Goal: Task Accomplishment & Management: Use online tool/utility

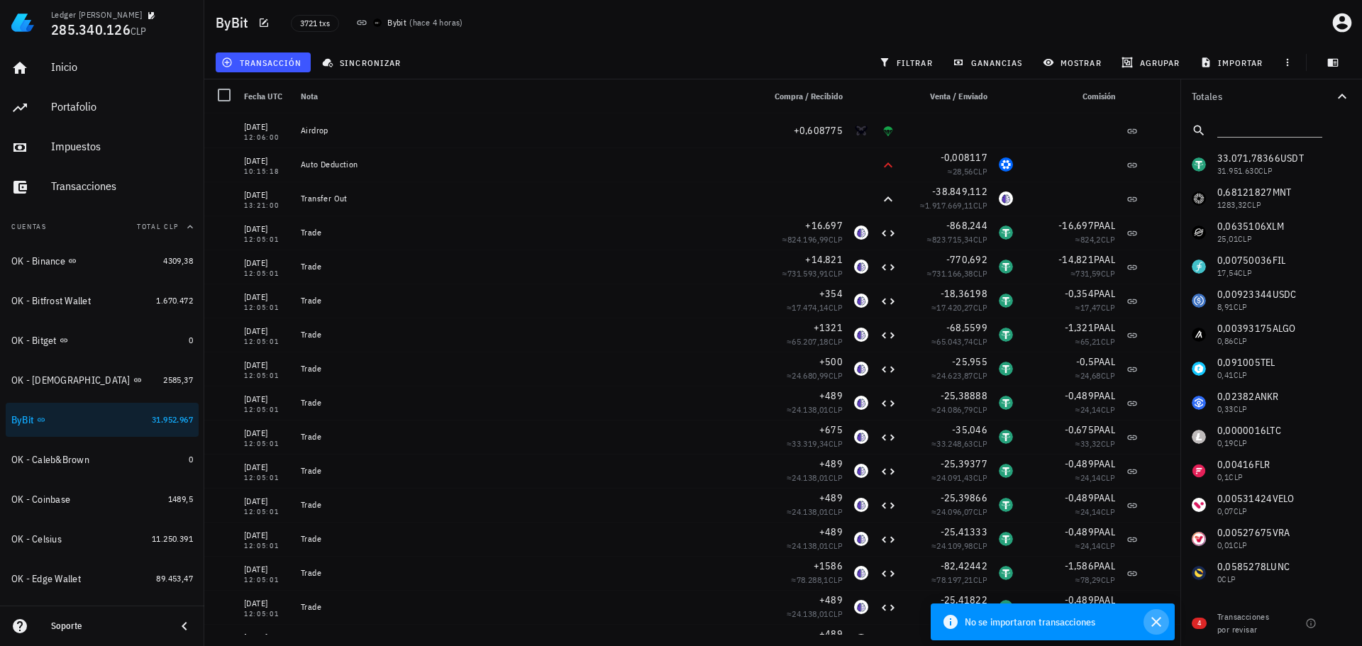
click at [1161, 618] on icon "button" at bounding box center [1155, 621] width 17 height 17
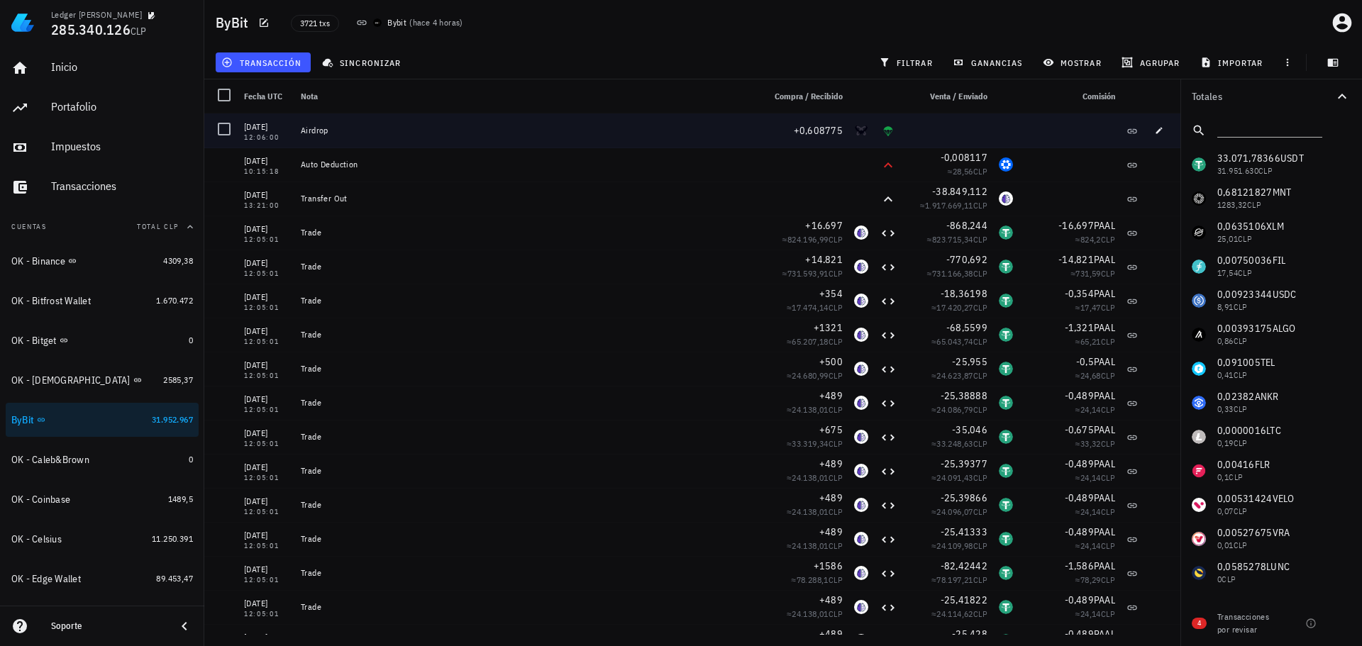
click at [605, 73] on div "transacción sincronizar filtrar ganancias mostrar [GEOGRAPHIC_DATA] importar" at bounding box center [783, 62] width 1140 height 34
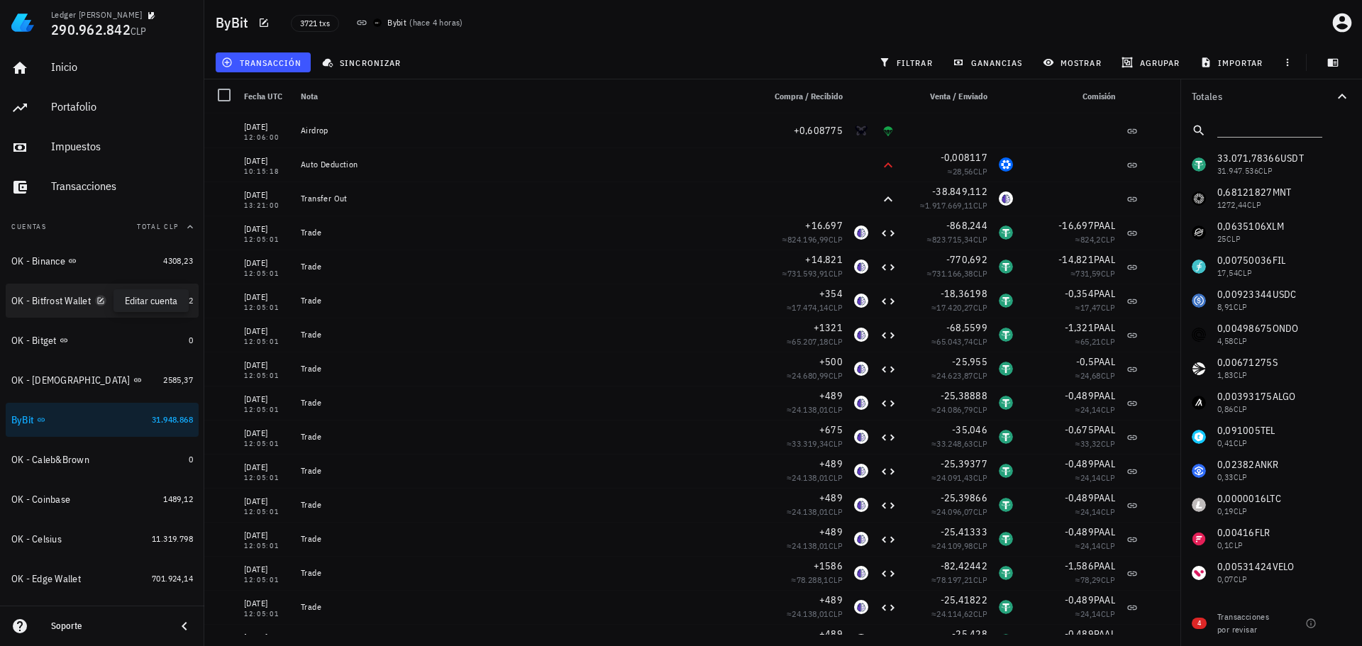
click at [105, 298] on icon "button" at bounding box center [100, 300] width 9 height 9
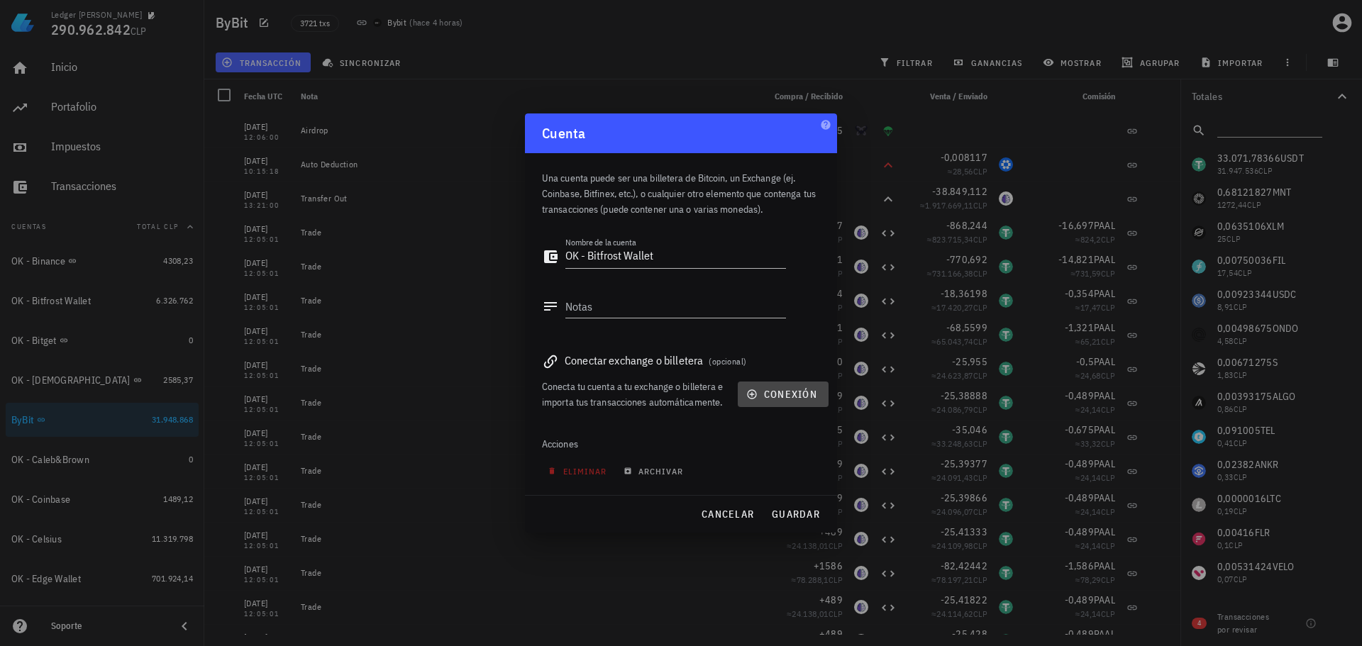
click at [787, 389] on span "conexión" at bounding box center [783, 394] width 68 height 13
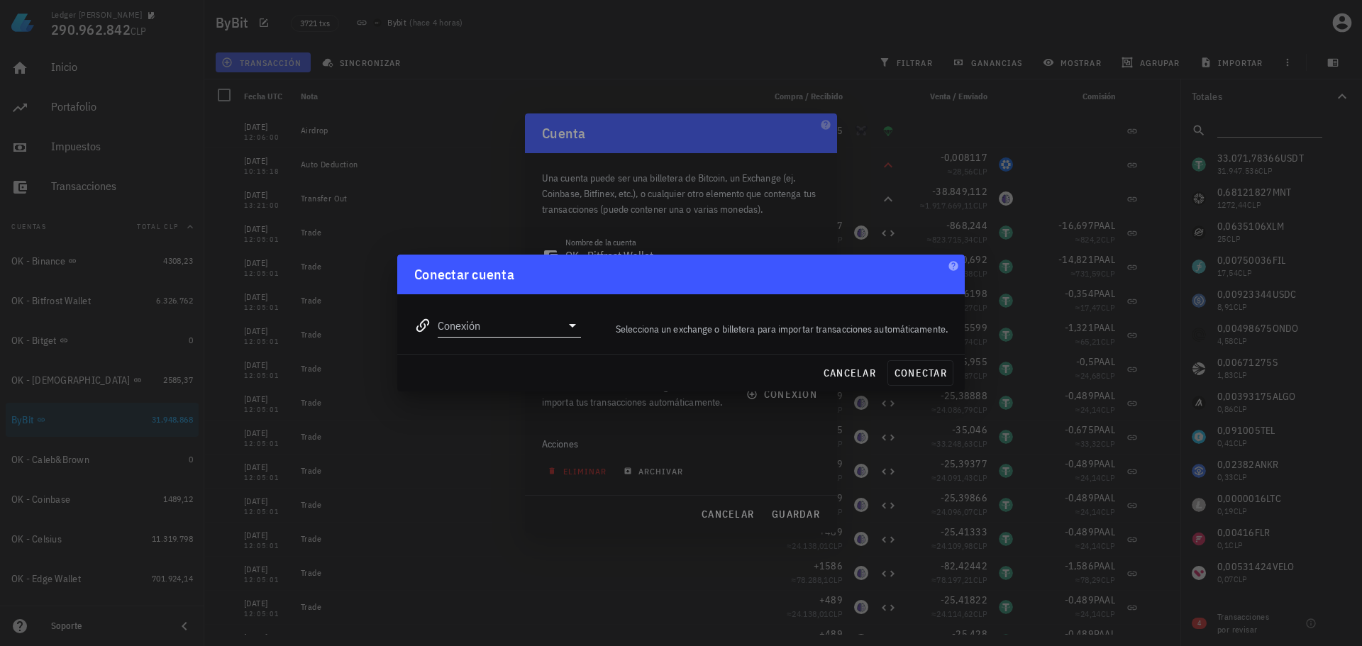
click at [548, 335] on input "Conexión" at bounding box center [499, 325] width 123 height 23
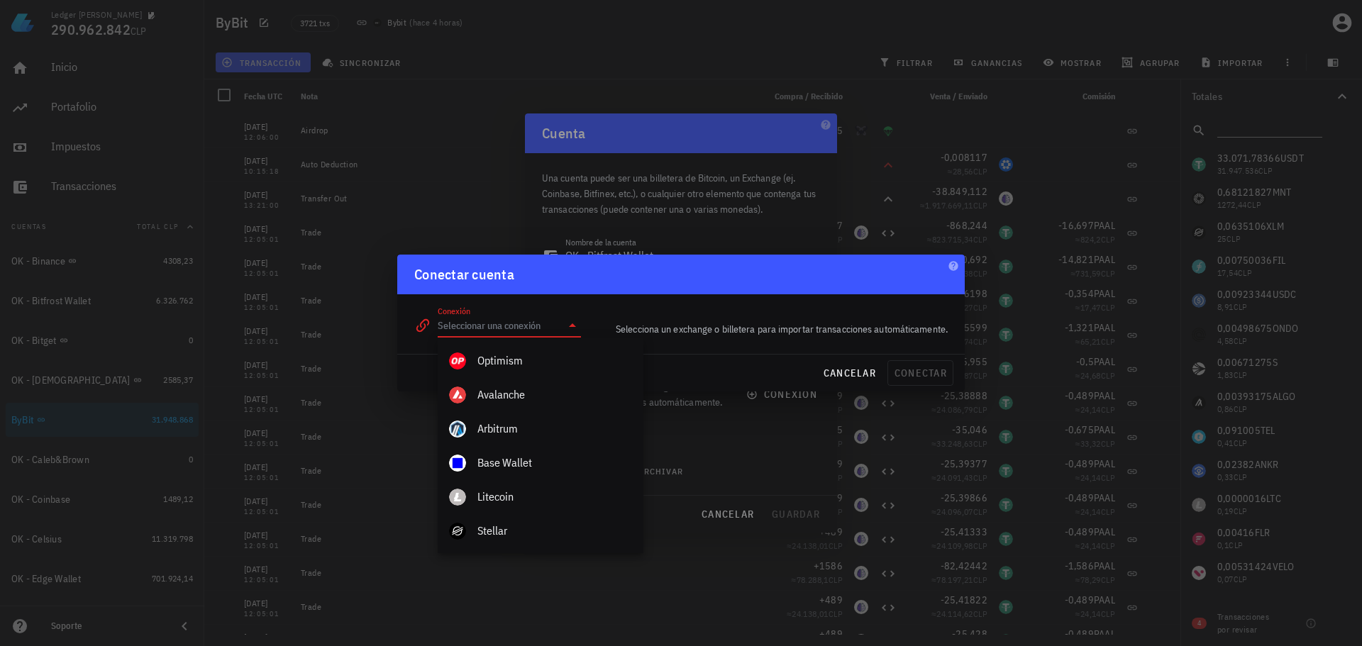
scroll to position [638, 0]
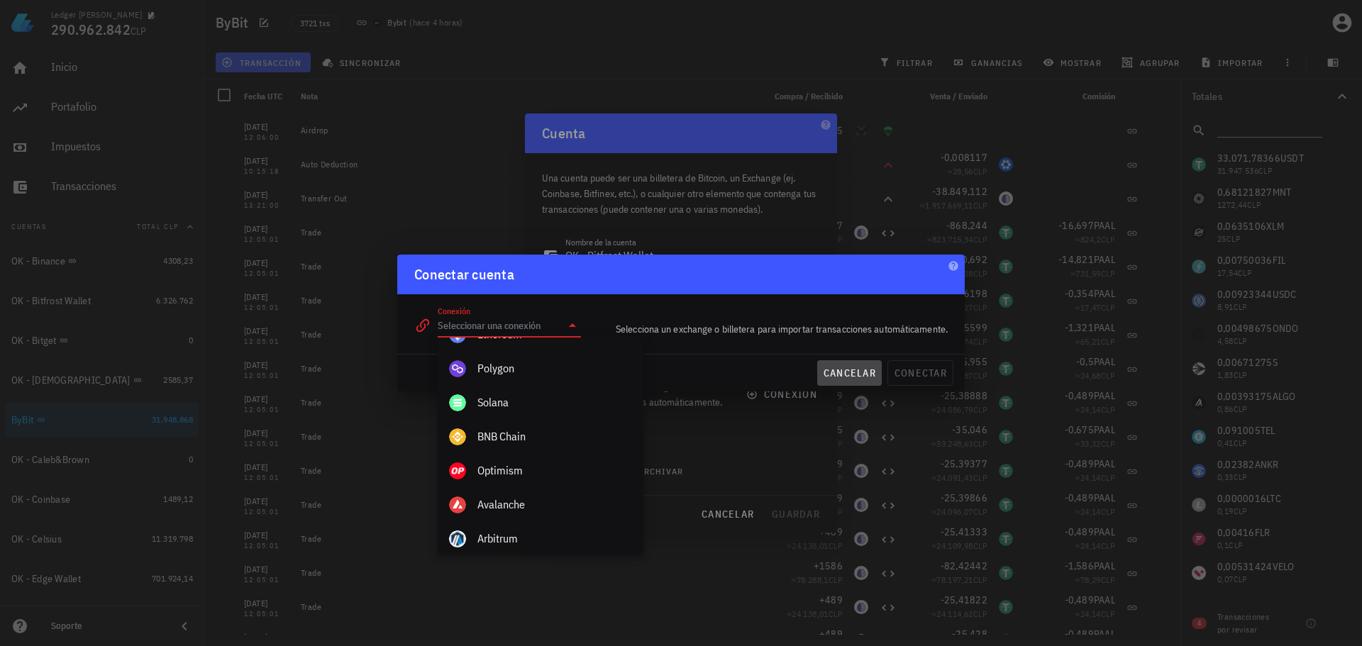
click at [840, 378] on span "cancelar" at bounding box center [849, 373] width 53 height 13
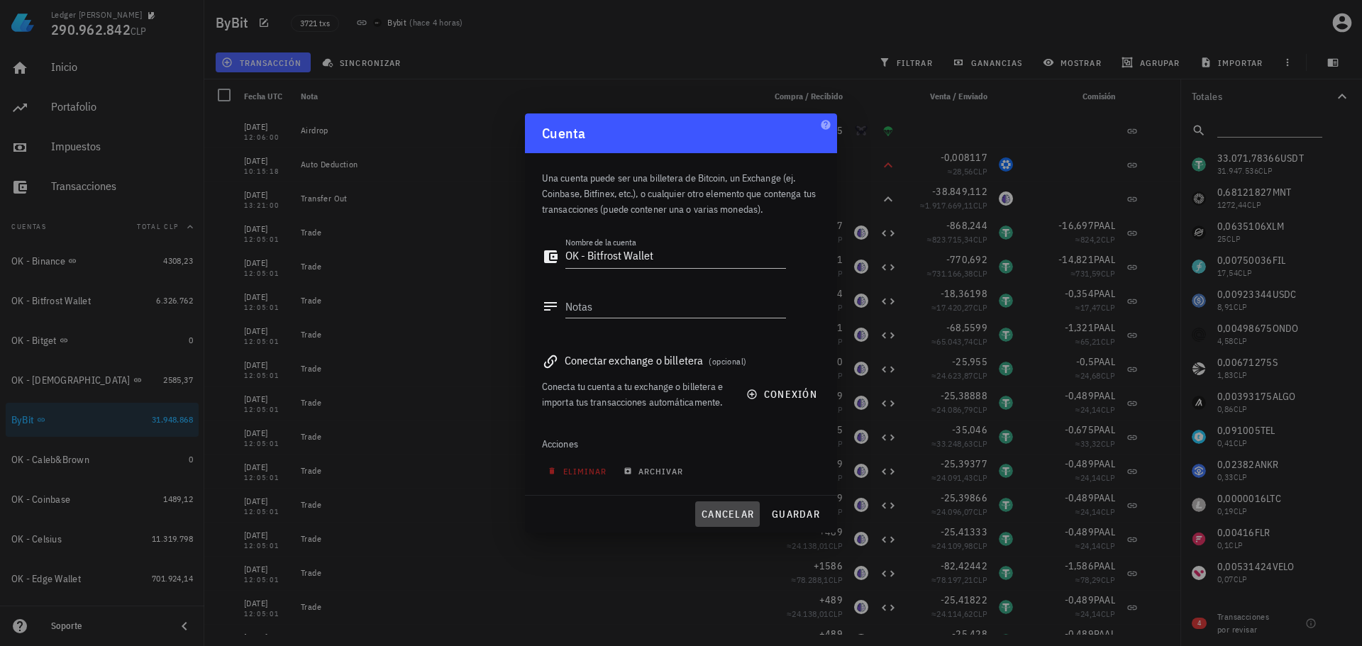
click at [725, 509] on span "cancelar" at bounding box center [727, 514] width 53 height 13
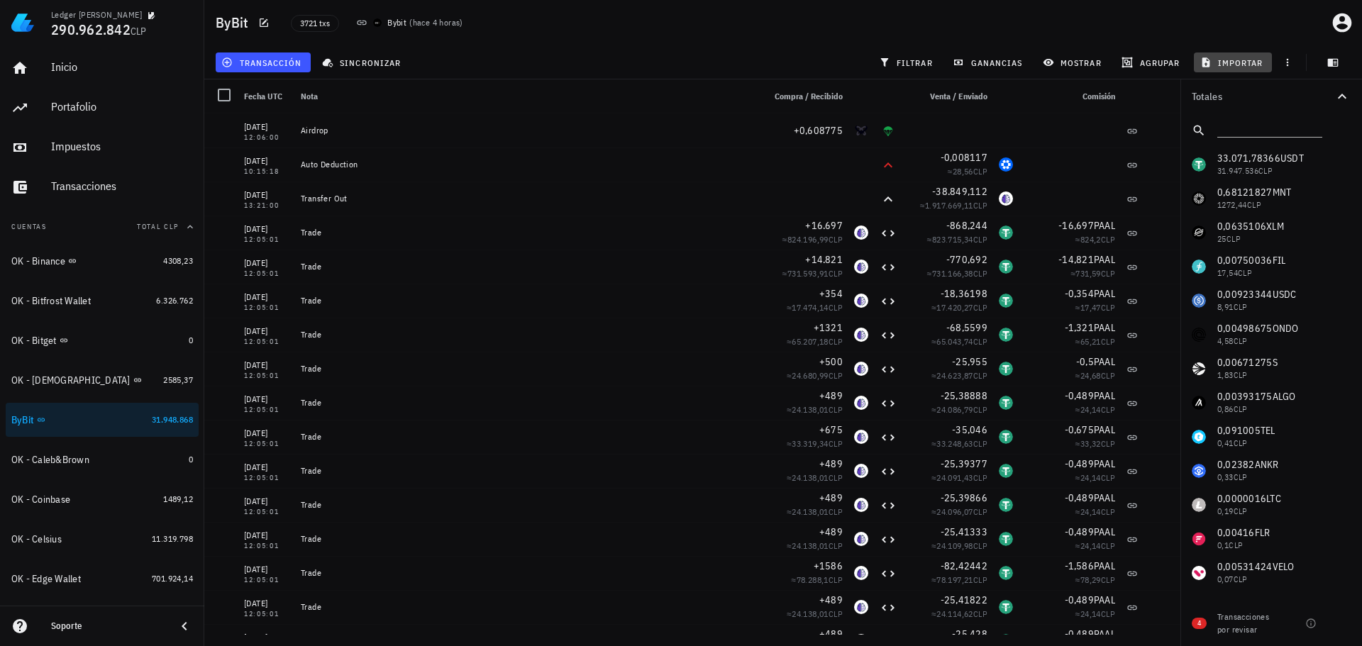
click at [1233, 57] on span "importar" at bounding box center [1233, 62] width 60 height 11
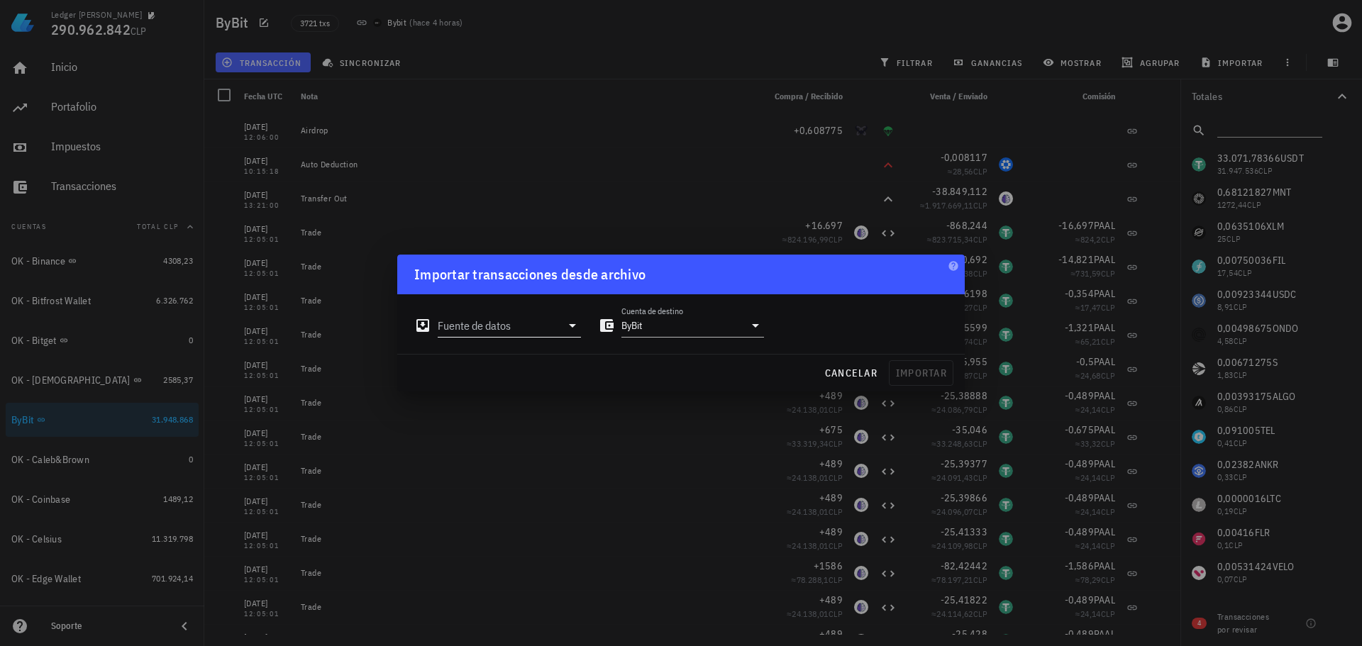
click at [550, 317] on input "Fuente de datos" at bounding box center [499, 325] width 123 height 23
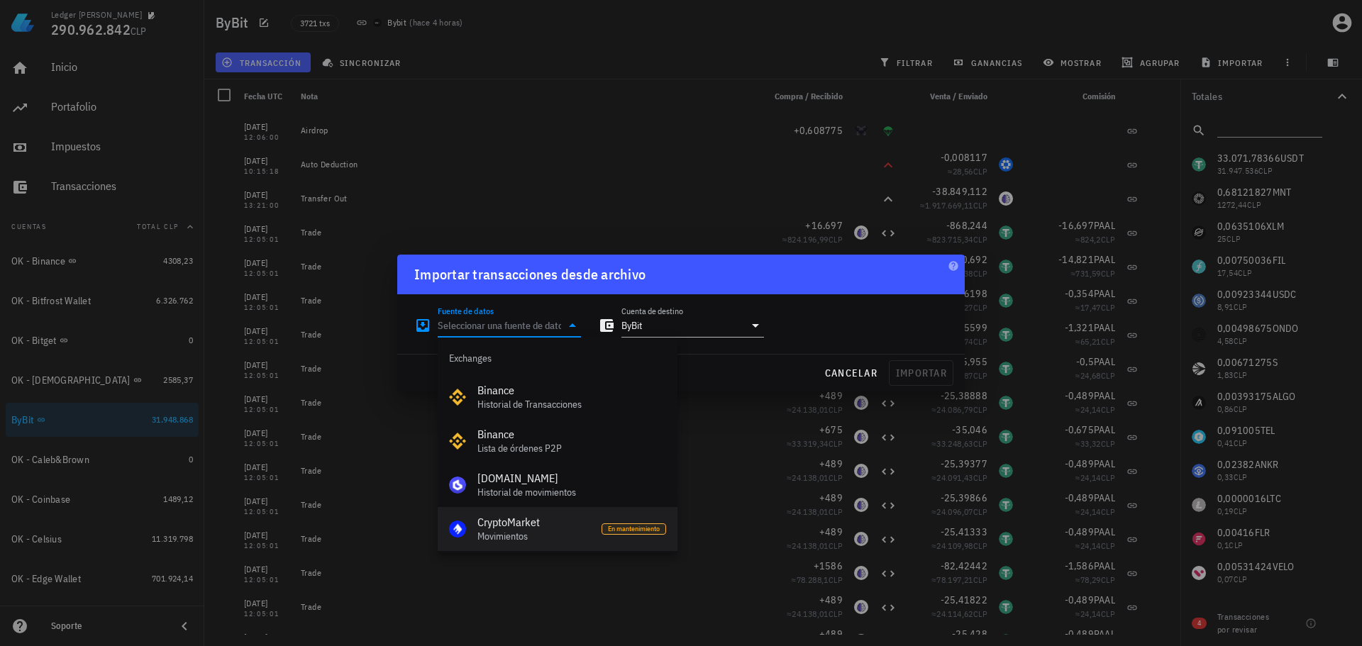
scroll to position [0, 0]
click at [846, 377] on span "cancelar" at bounding box center [850, 373] width 53 height 13
